Goal: Task Accomplishment & Management: Use online tool/utility

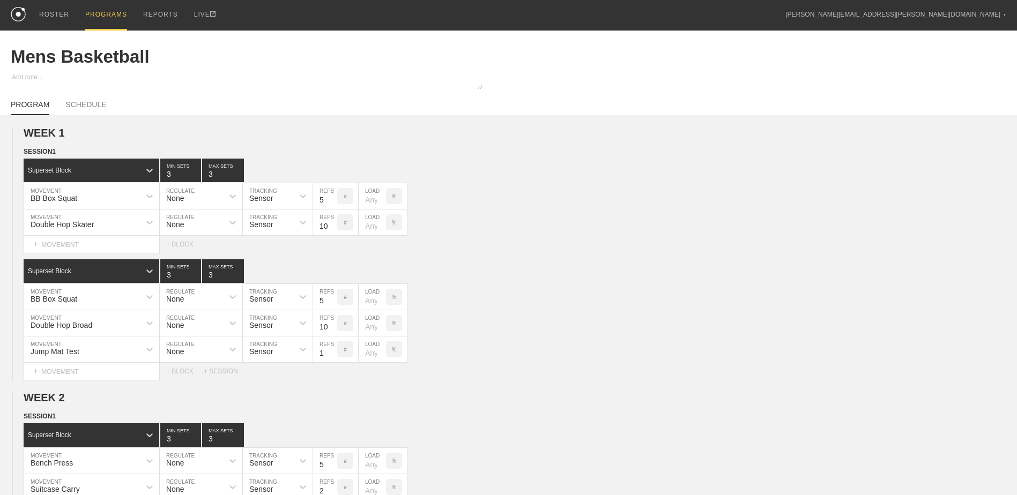
click at [93, 15] on div "PROGRAMS" at bounding box center [106, 15] width 42 height 31
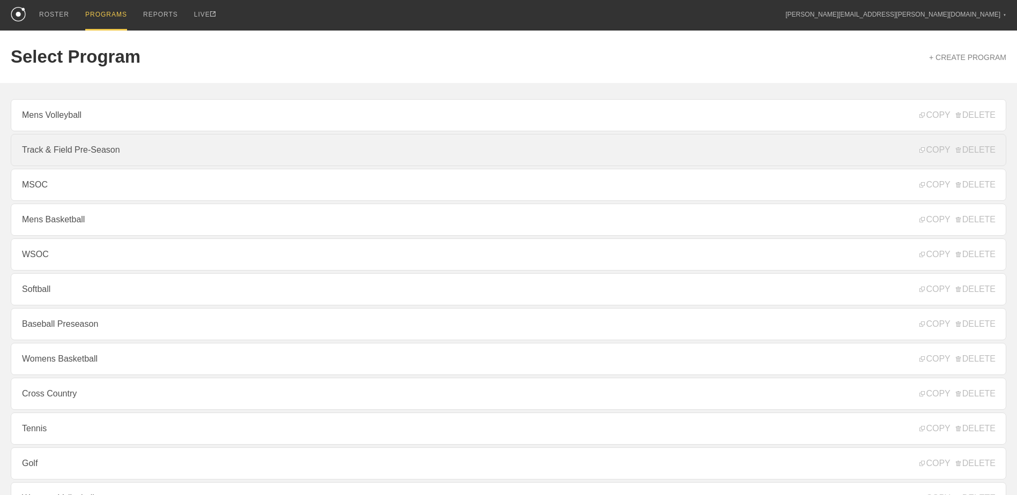
click at [118, 144] on link "Track & Field Pre-Season" at bounding box center [508, 150] width 995 height 32
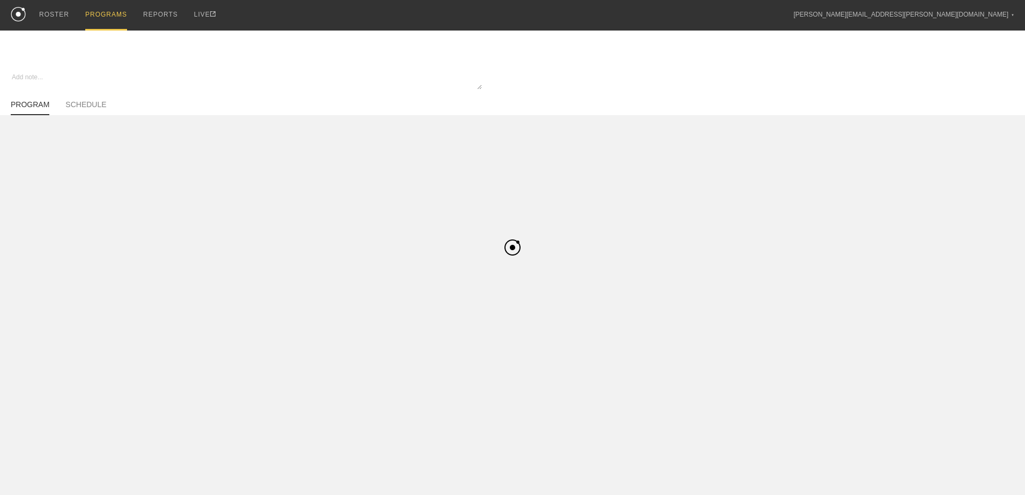
type textarea "x"
type input "Track & Field Pre-Season"
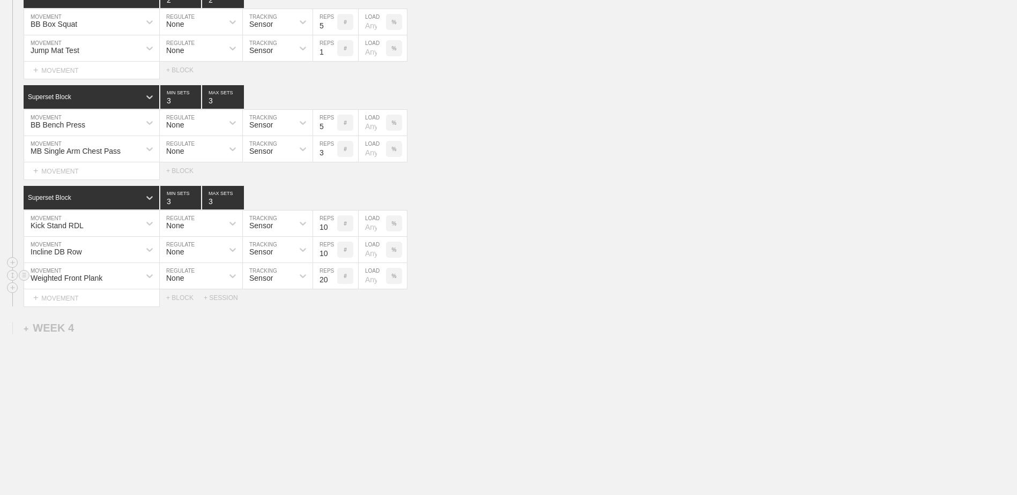
scroll to position [1043, 0]
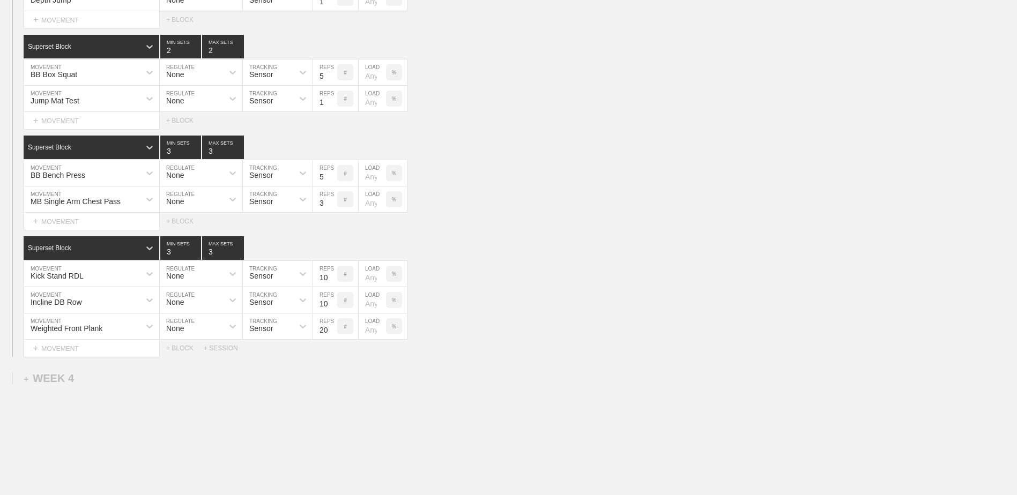
click at [223, 355] on div "Select... MOVEMENT + MOVEMENT + BLOCK + SESSION" at bounding box center [508, 348] width 1017 height 17
click at [223, 348] on div "+ SESSION" at bounding box center [225, 349] width 43 height 8
click at [151, 384] on div "+ BLOCK" at bounding box center [91, 384] width 135 height 17
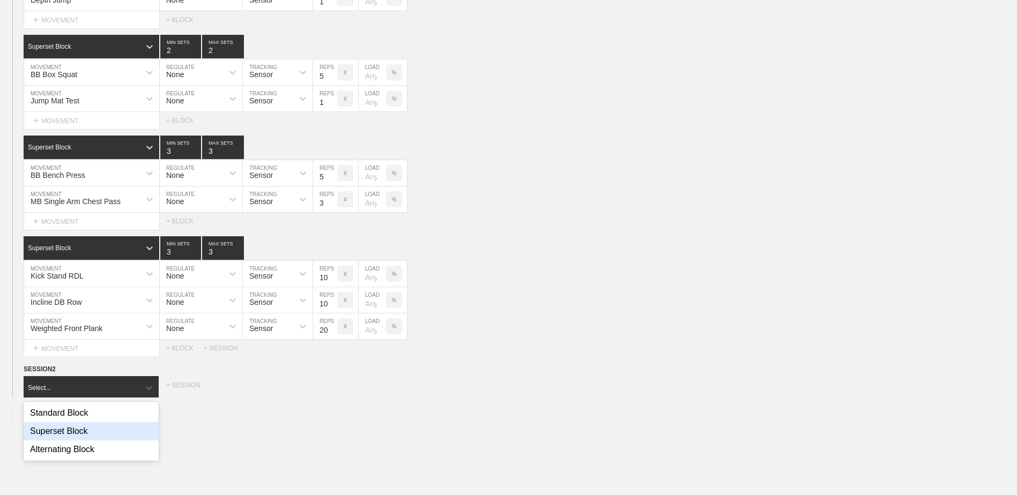
click at [120, 435] on div "Superset Block" at bounding box center [91, 431] width 135 height 18
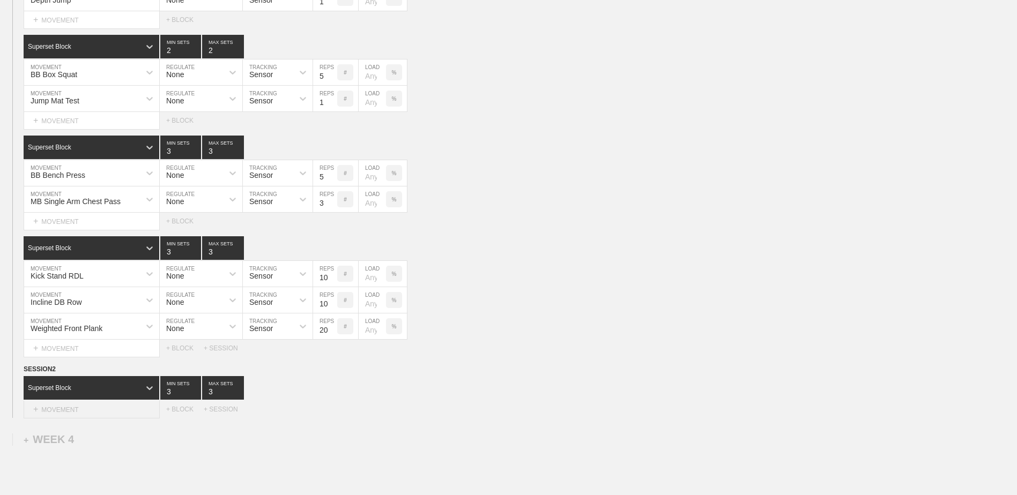
click at [98, 415] on div "+ MOVEMENT" at bounding box center [92, 410] width 136 height 18
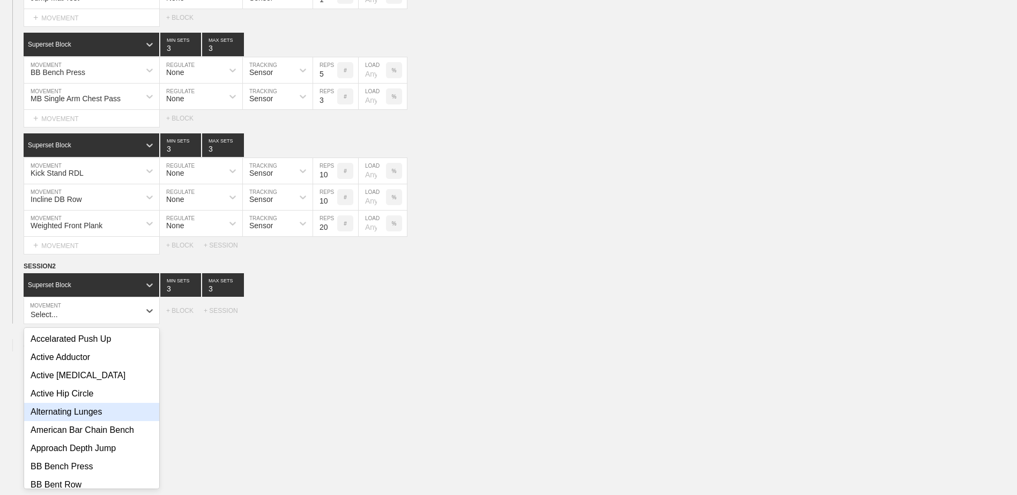
scroll to position [1147, 0]
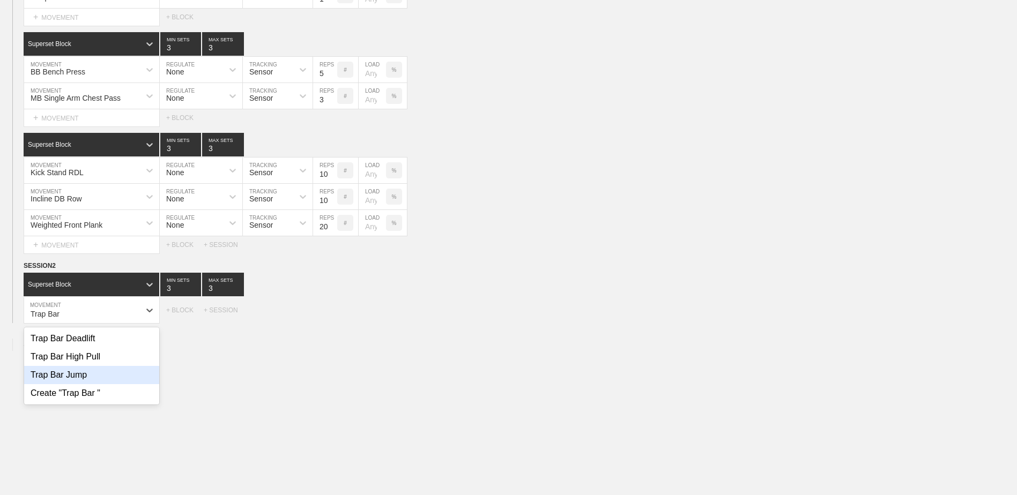
click at [100, 380] on div "Trap Bar Jump" at bounding box center [91, 375] width 135 height 18
type input "Trap Bar"
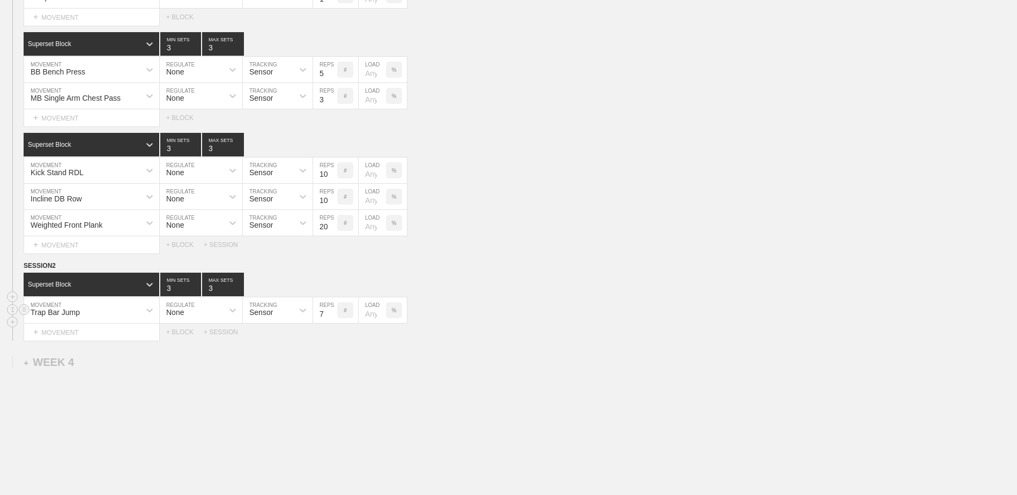
click at [331, 321] on input "7" at bounding box center [325, 311] width 24 height 26
click at [331, 321] on input "6" at bounding box center [325, 311] width 24 height 26
click at [331, 321] on input "5" at bounding box center [325, 311] width 24 height 26
click at [331, 321] on input "4" at bounding box center [325, 311] width 24 height 26
type input "3"
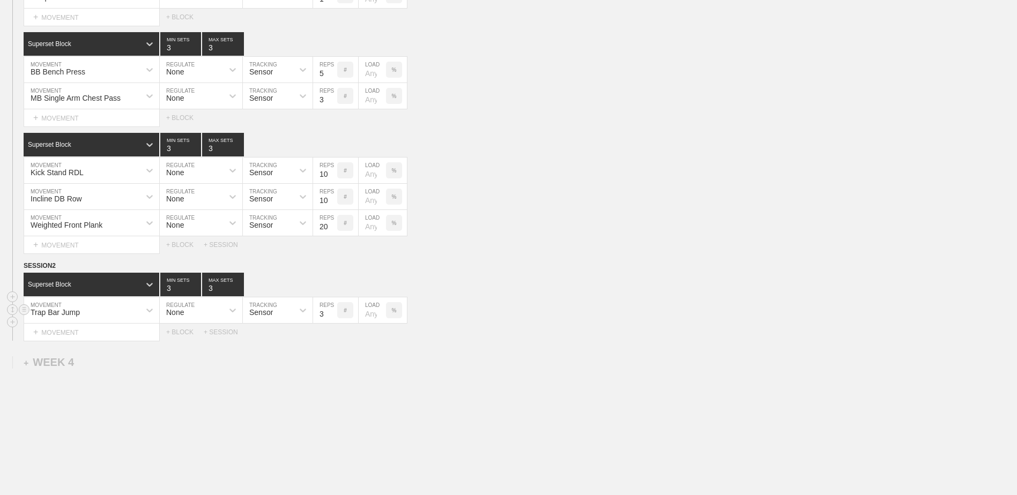
click at [331, 321] on input "3" at bounding box center [325, 311] width 24 height 26
type input "4"
click at [196, 291] on input "4" at bounding box center [180, 285] width 41 height 24
type input "4"
click at [236, 290] on input "4" at bounding box center [223, 285] width 42 height 24
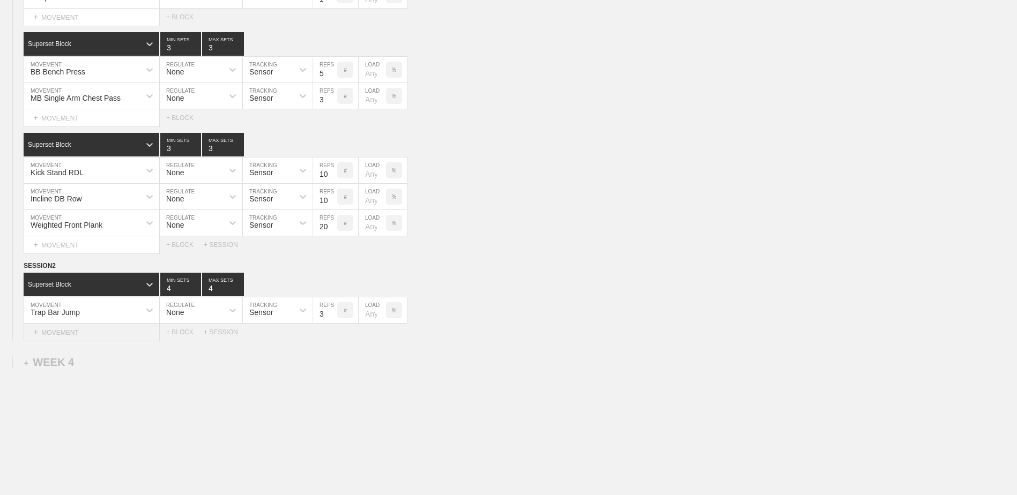
click at [132, 330] on div "+ MOVEMENT" at bounding box center [92, 333] width 136 height 18
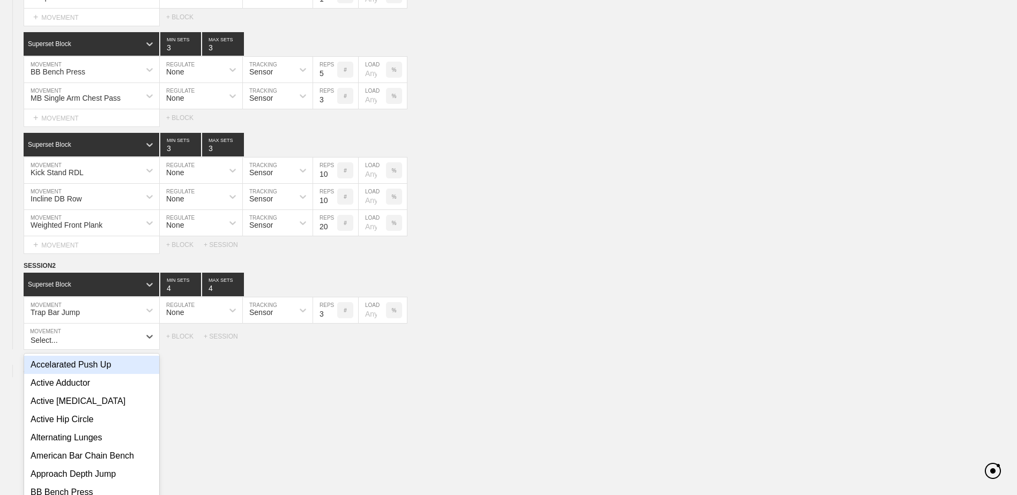
scroll to position [1173, 0]
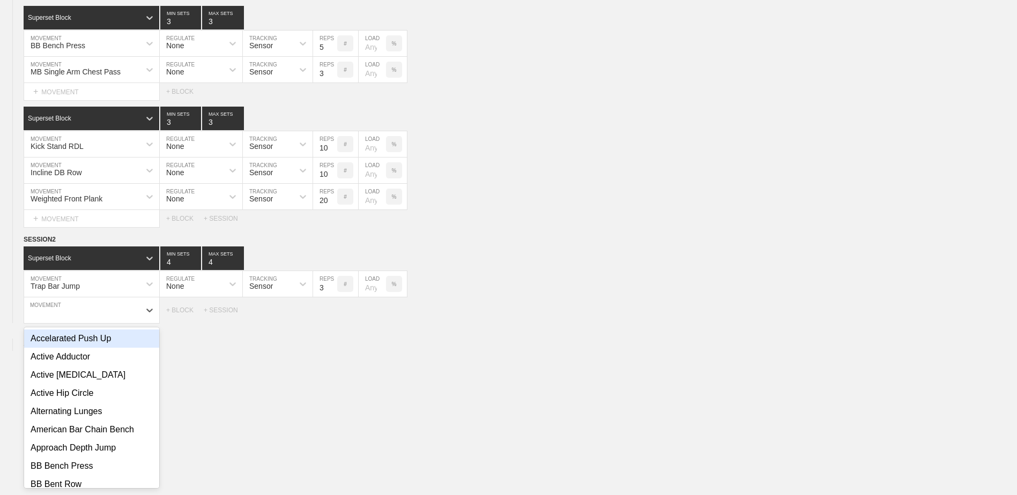
type input "D"
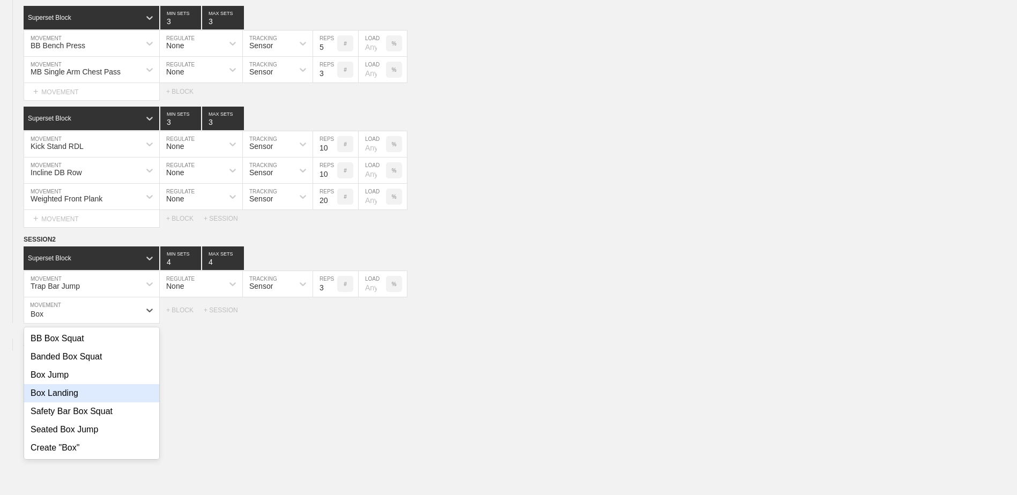
click at [65, 398] on div "Box Landing" at bounding box center [91, 393] width 135 height 18
type input "Box"
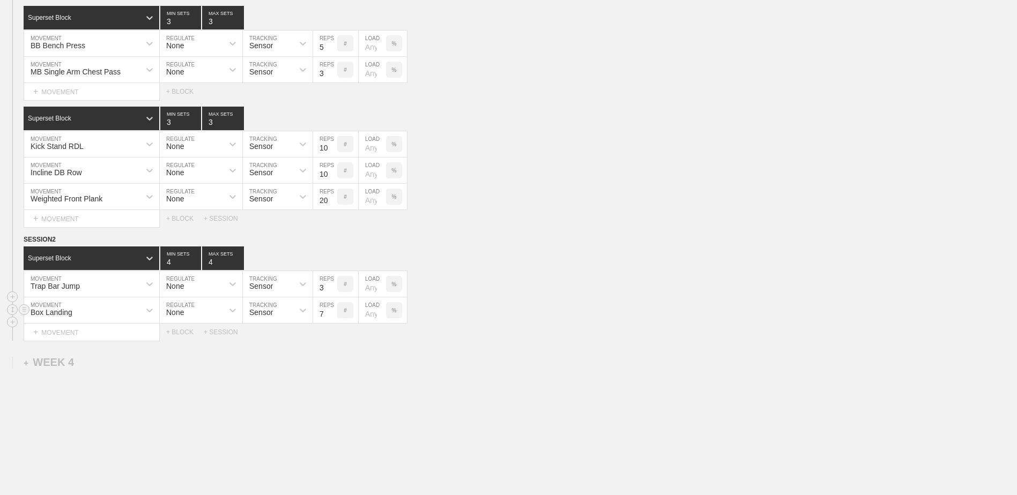
click at [332, 318] on input "7" at bounding box center [325, 311] width 24 height 26
click at [332, 318] on input "6" at bounding box center [325, 311] width 24 height 26
click at [332, 318] on input "5" at bounding box center [325, 311] width 24 height 26
click at [332, 318] on input "4" at bounding box center [325, 311] width 24 height 26
type input "3"
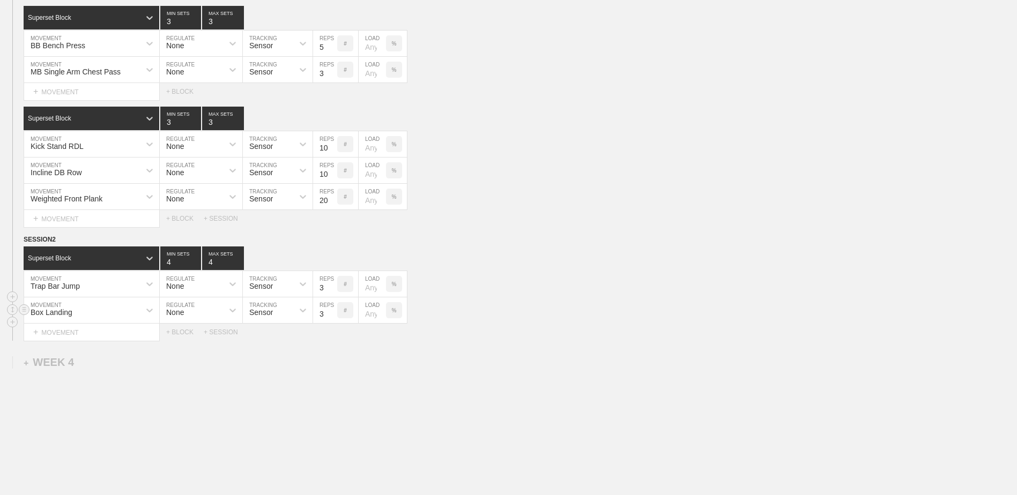
click at [332, 318] on input "3" at bounding box center [325, 311] width 24 height 26
click at [190, 336] on div "+ BLOCK" at bounding box center [185, 333] width 38 height 8
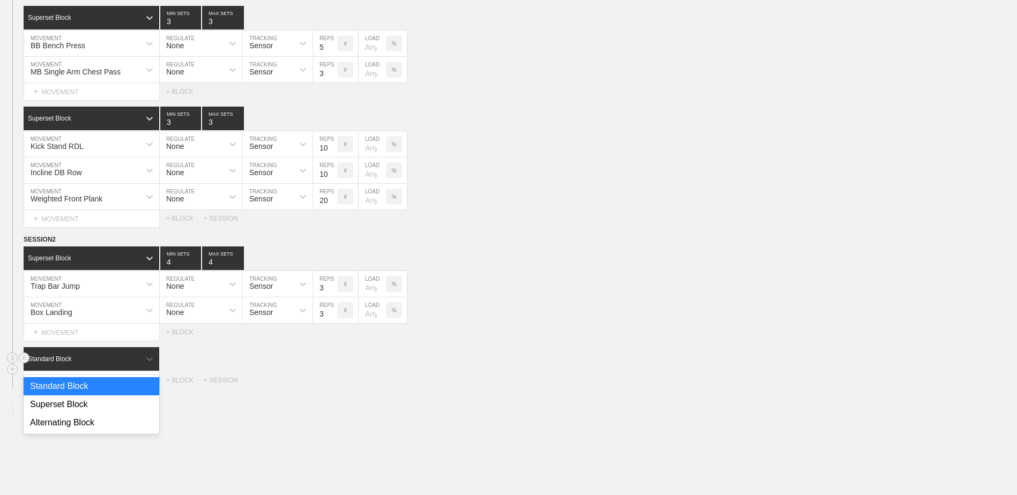
click at [111, 361] on div "Standard Block" at bounding box center [82, 359] width 116 height 10
click at [114, 402] on div "Superset Block" at bounding box center [92, 405] width 136 height 18
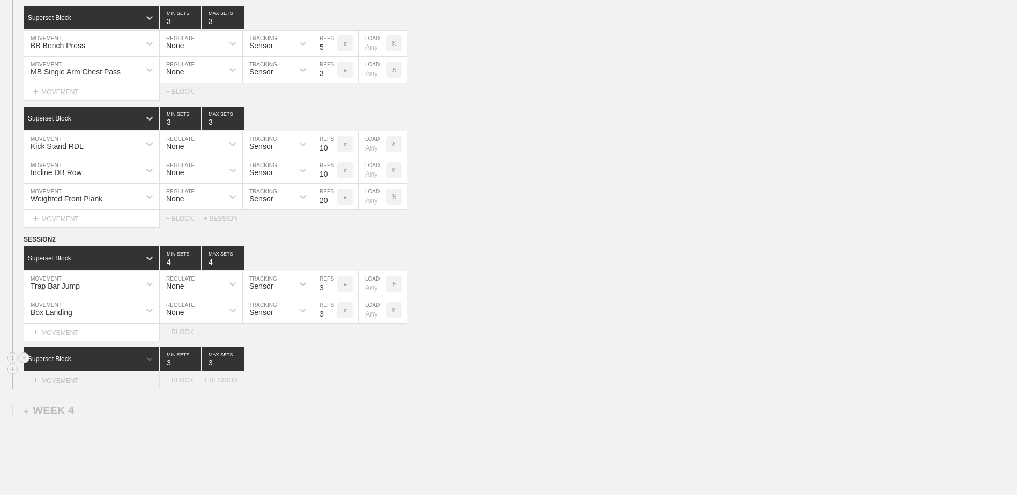
click at [102, 382] on div "+ MOVEMENT" at bounding box center [92, 381] width 136 height 18
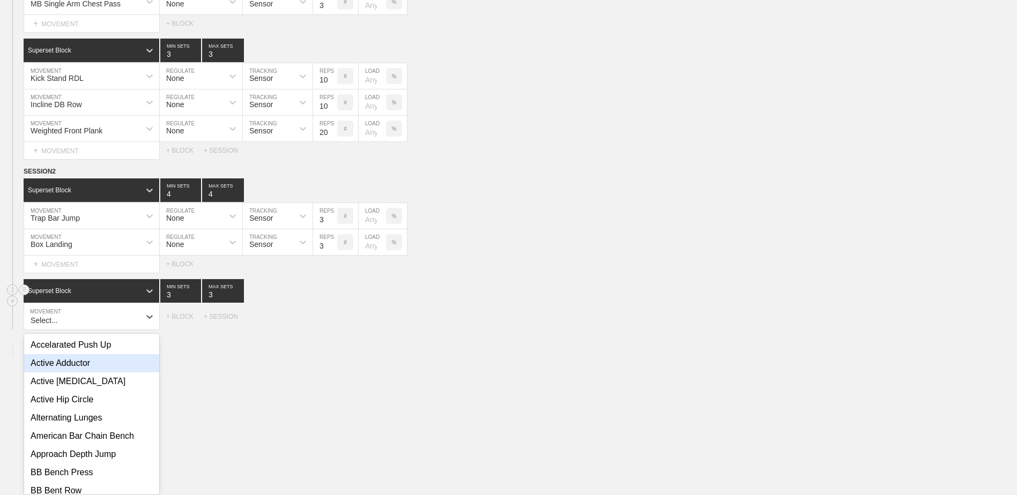
scroll to position [1247, 0]
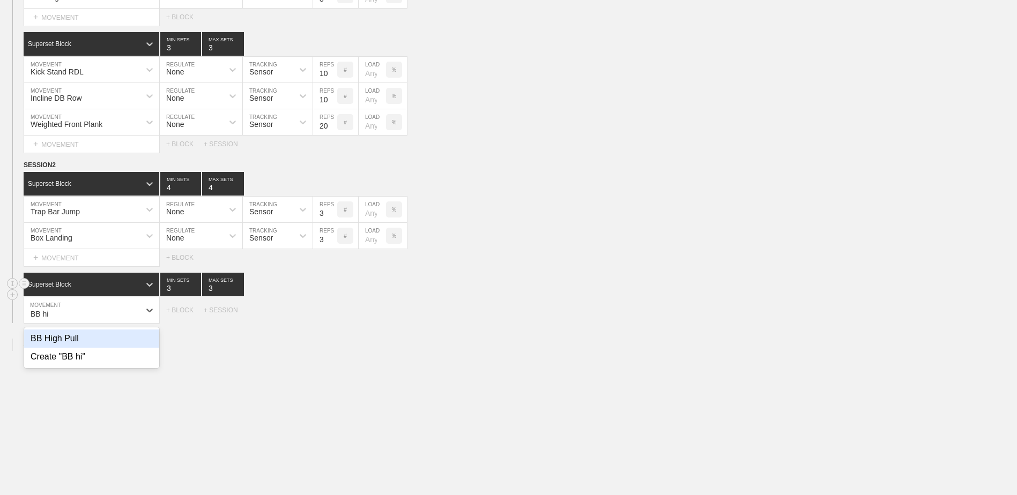
click at [98, 346] on div "BB High Pull" at bounding box center [91, 339] width 135 height 18
type input "BB hi"
click at [332, 318] on input "7" at bounding box center [325, 311] width 24 height 26
click at [332, 318] on input "6" at bounding box center [325, 311] width 24 height 26
click at [332, 318] on input "5" at bounding box center [325, 311] width 24 height 26
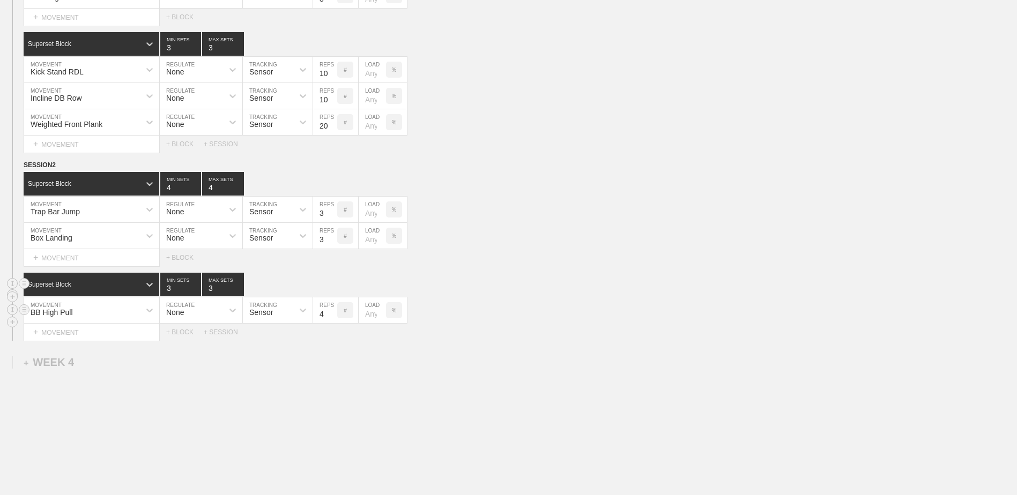
click at [332, 318] on input "4" at bounding box center [325, 311] width 24 height 26
type input "3"
click at [332, 318] on input "3" at bounding box center [325, 311] width 24 height 26
click at [94, 340] on div "+ MOVEMENT" at bounding box center [92, 333] width 136 height 18
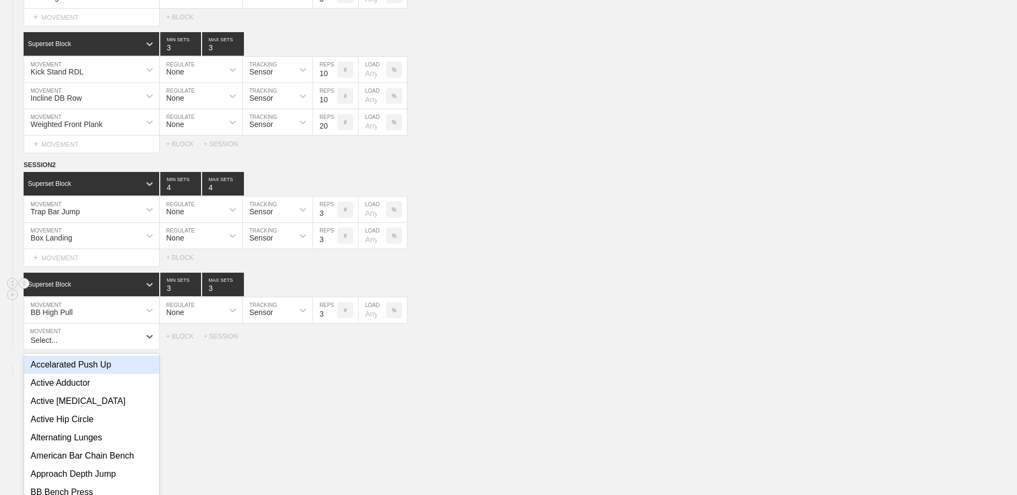
scroll to position [1274, 0]
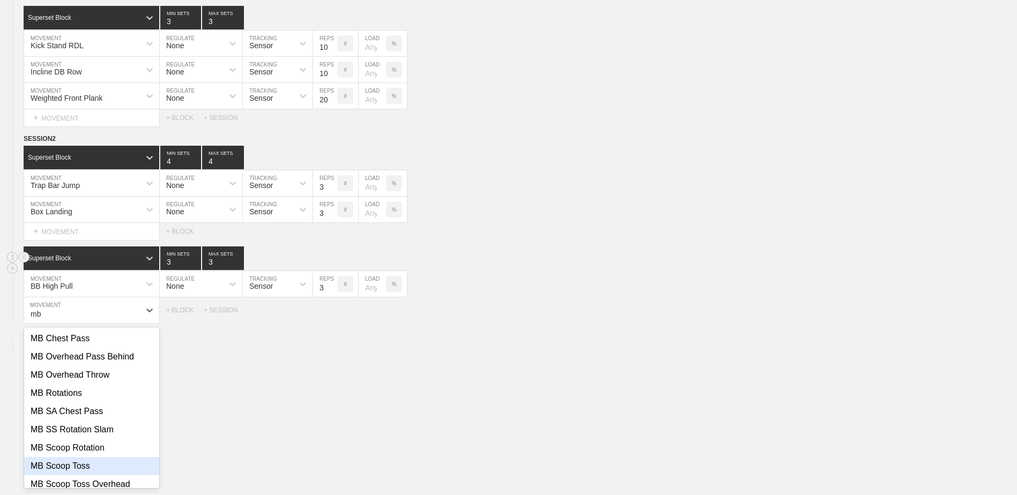
click at [104, 468] on div "MB Scoop Toss" at bounding box center [91, 466] width 135 height 18
type input "mb"
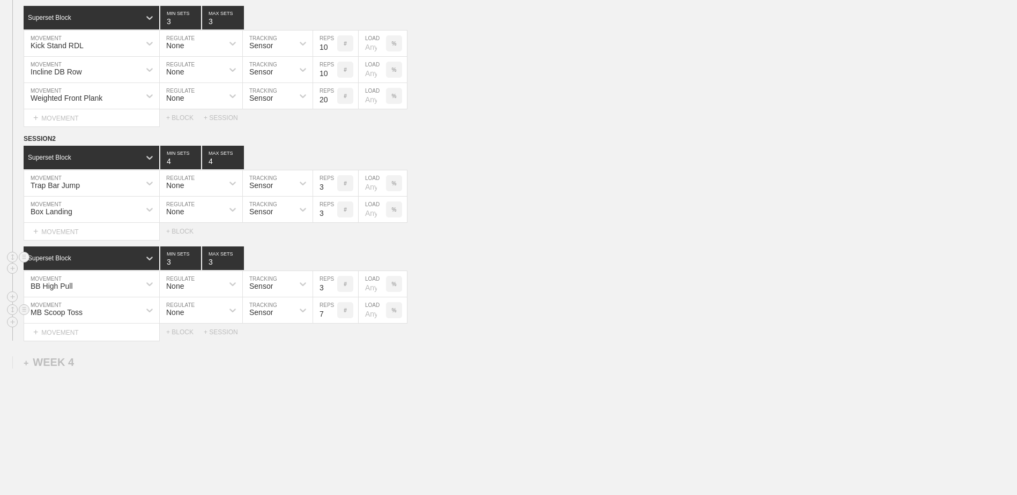
click at [335, 319] on input "7" at bounding box center [325, 311] width 24 height 26
click at [335, 319] on input "6" at bounding box center [325, 311] width 24 height 26
click at [335, 319] on input "5" at bounding box center [325, 311] width 24 height 26
click at [332, 318] on input "4" at bounding box center [325, 311] width 24 height 26
type input "3"
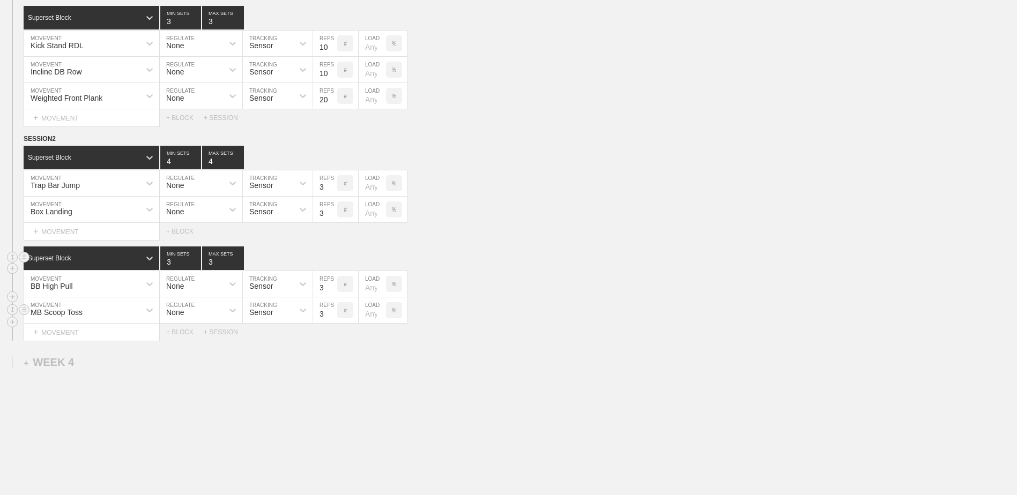
click at [332, 318] on input "3" at bounding box center [325, 311] width 24 height 26
